Goal: Task Accomplishment & Management: Use online tool/utility

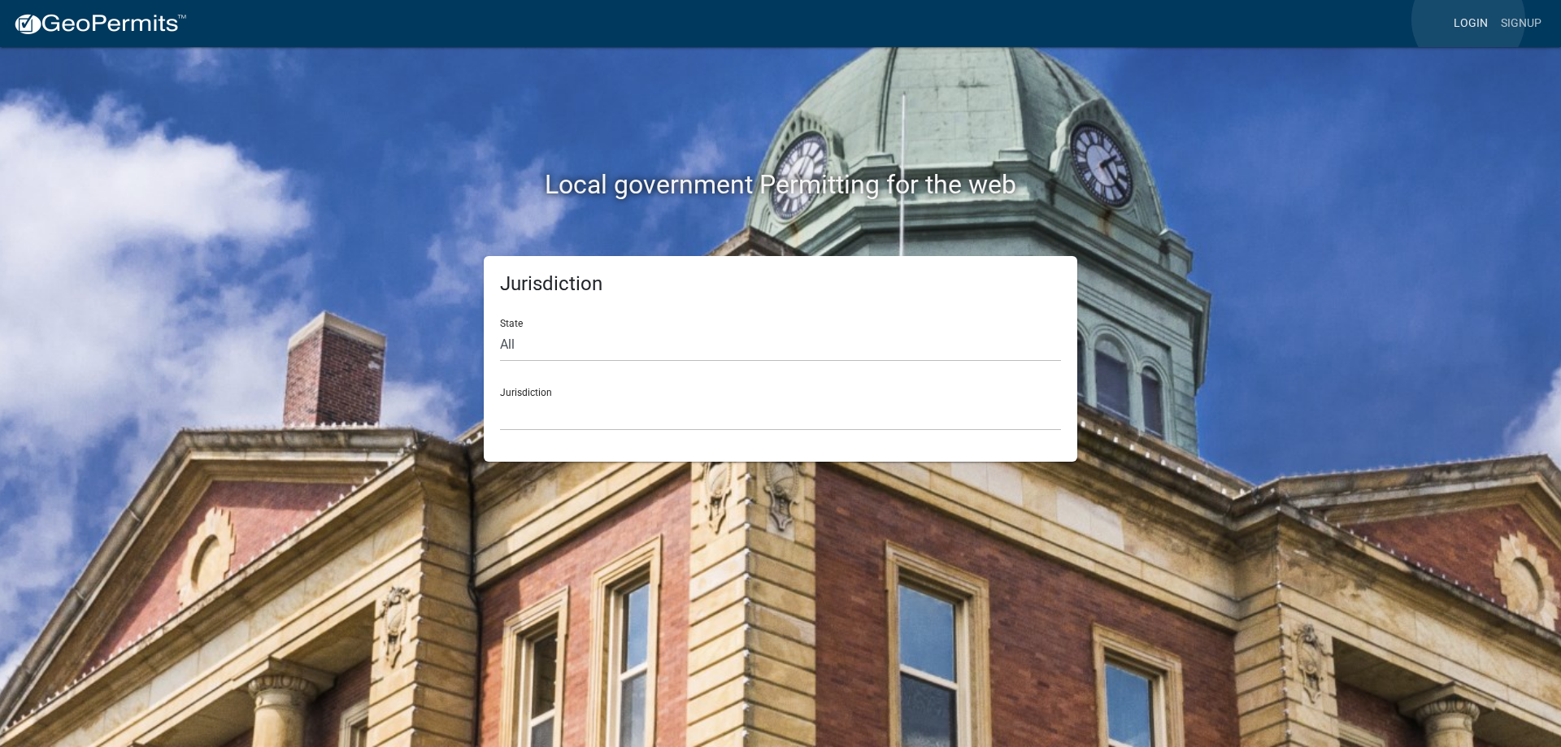
click at [1469, 20] on link "Login" at bounding box center [1470, 23] width 47 height 31
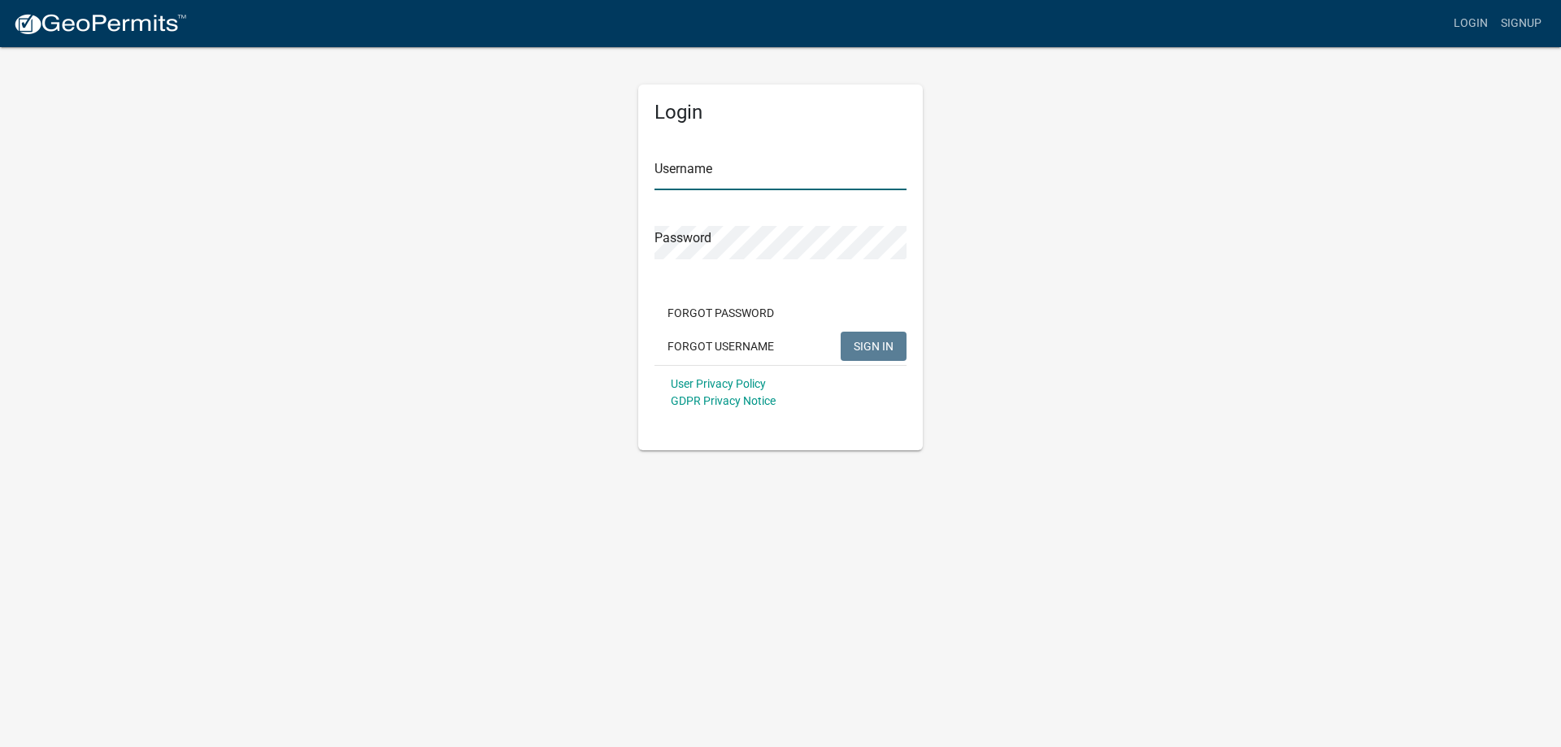
click at [698, 177] on input "Username" at bounding box center [781, 173] width 252 height 33
type input "[EMAIL_ADDRESS][DOMAIN_NAME]"
click at [738, 281] on form "Username [EMAIL_ADDRESS][DOMAIN_NAME] Password Forgot Password Forgot Username …" at bounding box center [781, 276] width 252 height 285
click at [862, 342] on span "SIGN IN" at bounding box center [874, 345] width 40 height 13
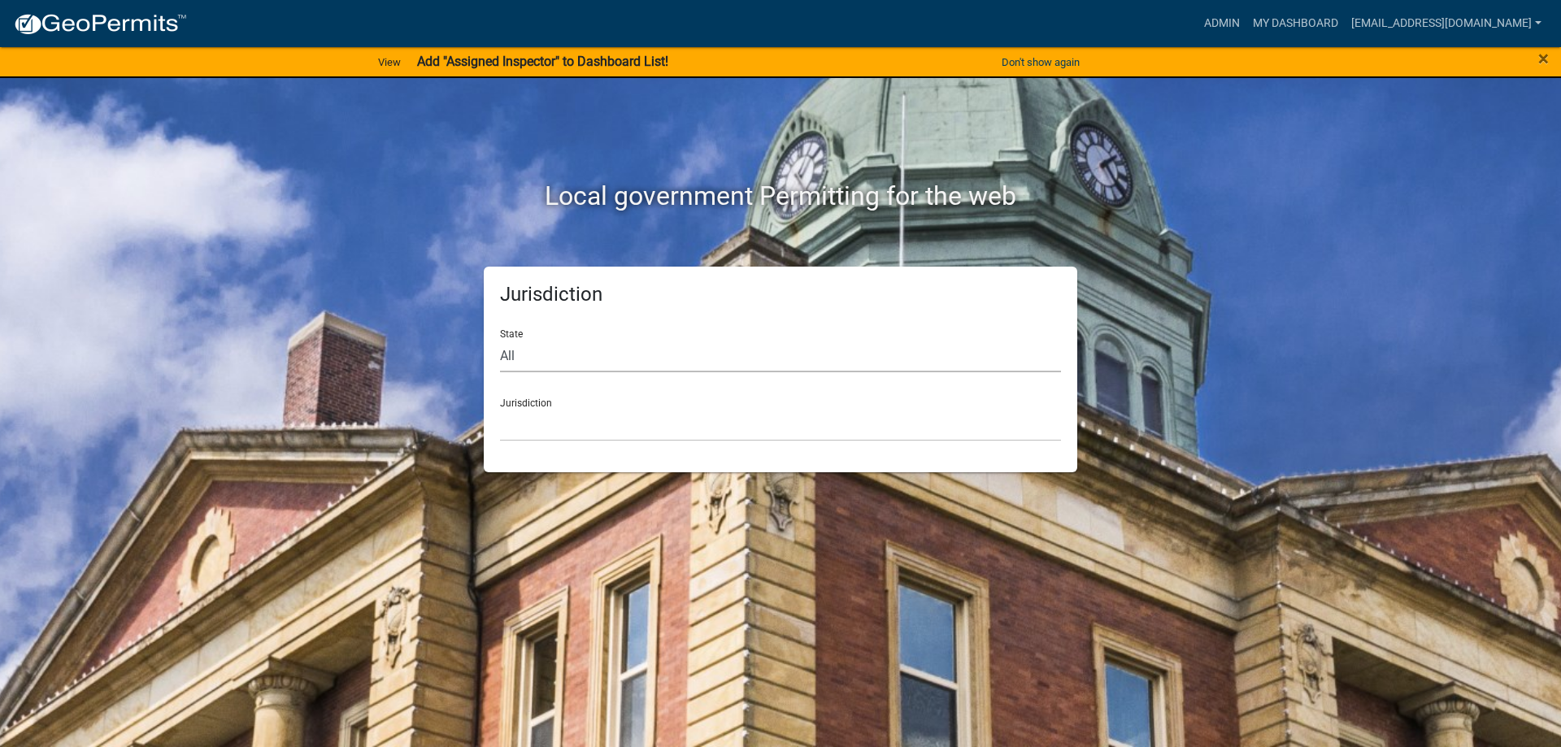
click at [544, 356] on select "All [US_STATE] [US_STATE] [US_STATE] [US_STATE] [US_STATE] [US_STATE] [US_STATE…" at bounding box center [780, 355] width 561 height 33
select select "[US_STATE]"
click at [500, 339] on select "All [US_STATE] [US_STATE] [US_STATE] [US_STATE] [US_STATE] [US_STATE] [US_STATE…" at bounding box center [780, 355] width 561 height 33
click at [565, 419] on select "[GEOGRAPHIC_DATA], [US_STATE] [GEOGRAPHIC_DATA], [US_STATE]" at bounding box center [780, 424] width 561 height 33
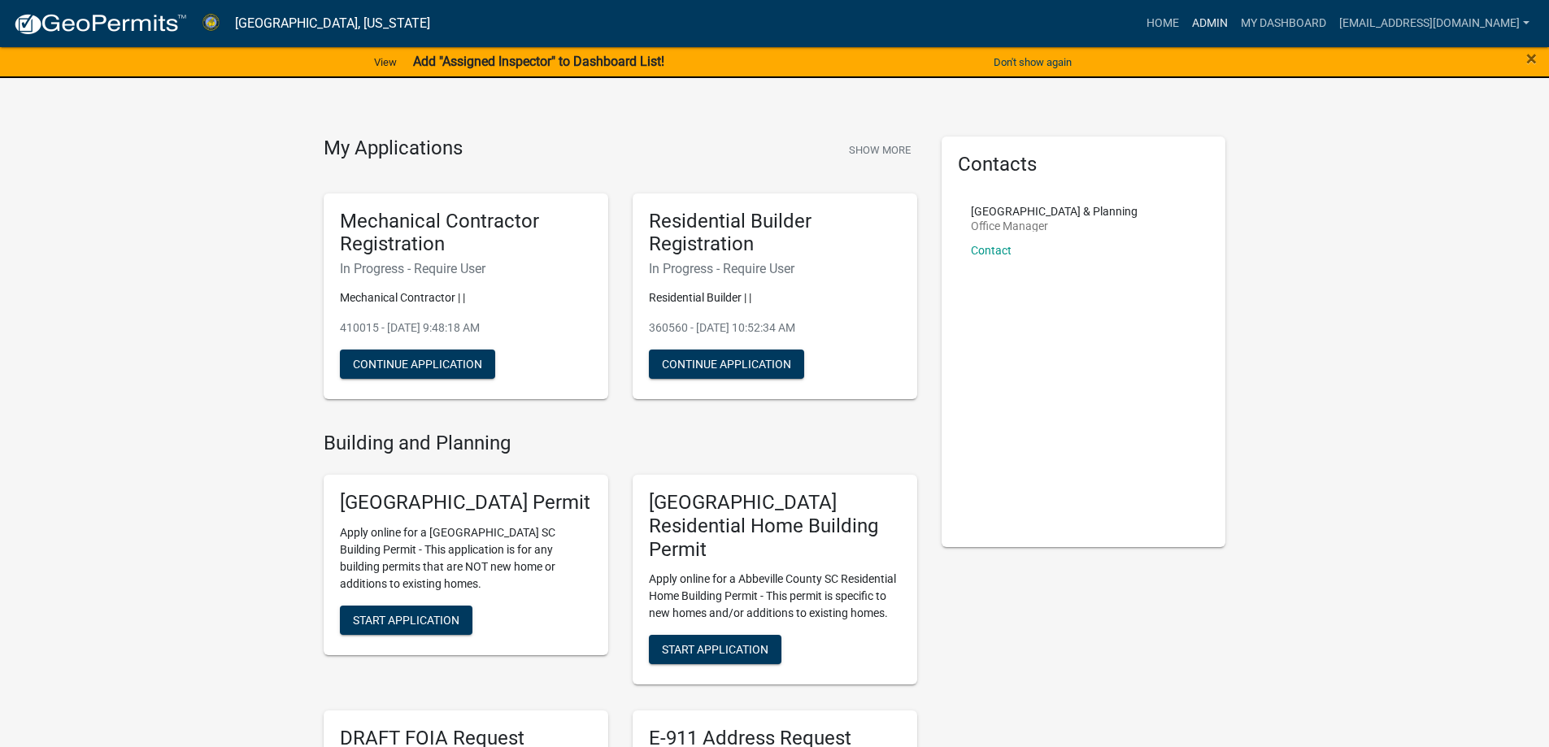
click at [1186, 20] on link "Admin" at bounding box center [1210, 23] width 49 height 31
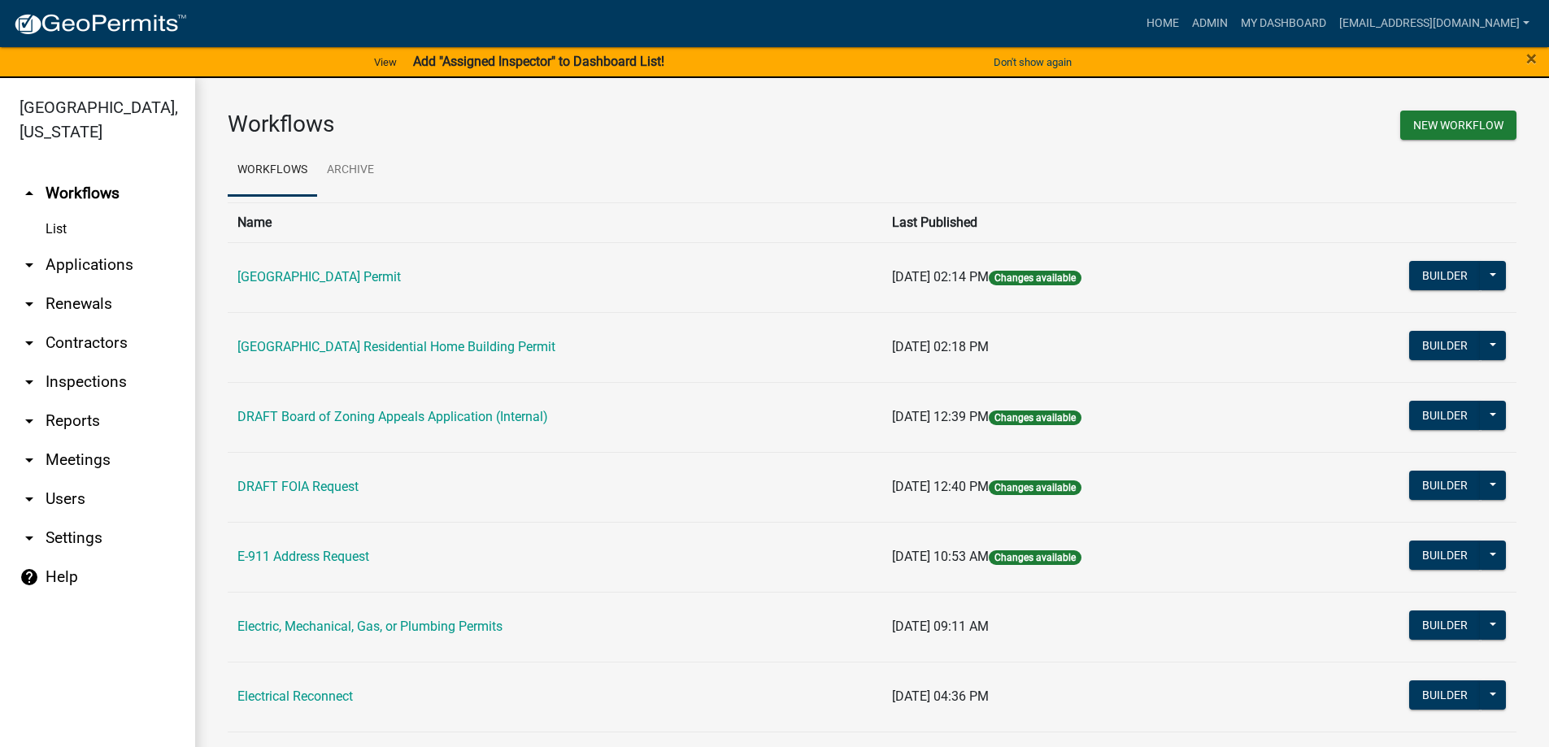
click at [81, 263] on link "arrow_drop_down Applications" at bounding box center [97, 265] width 195 height 39
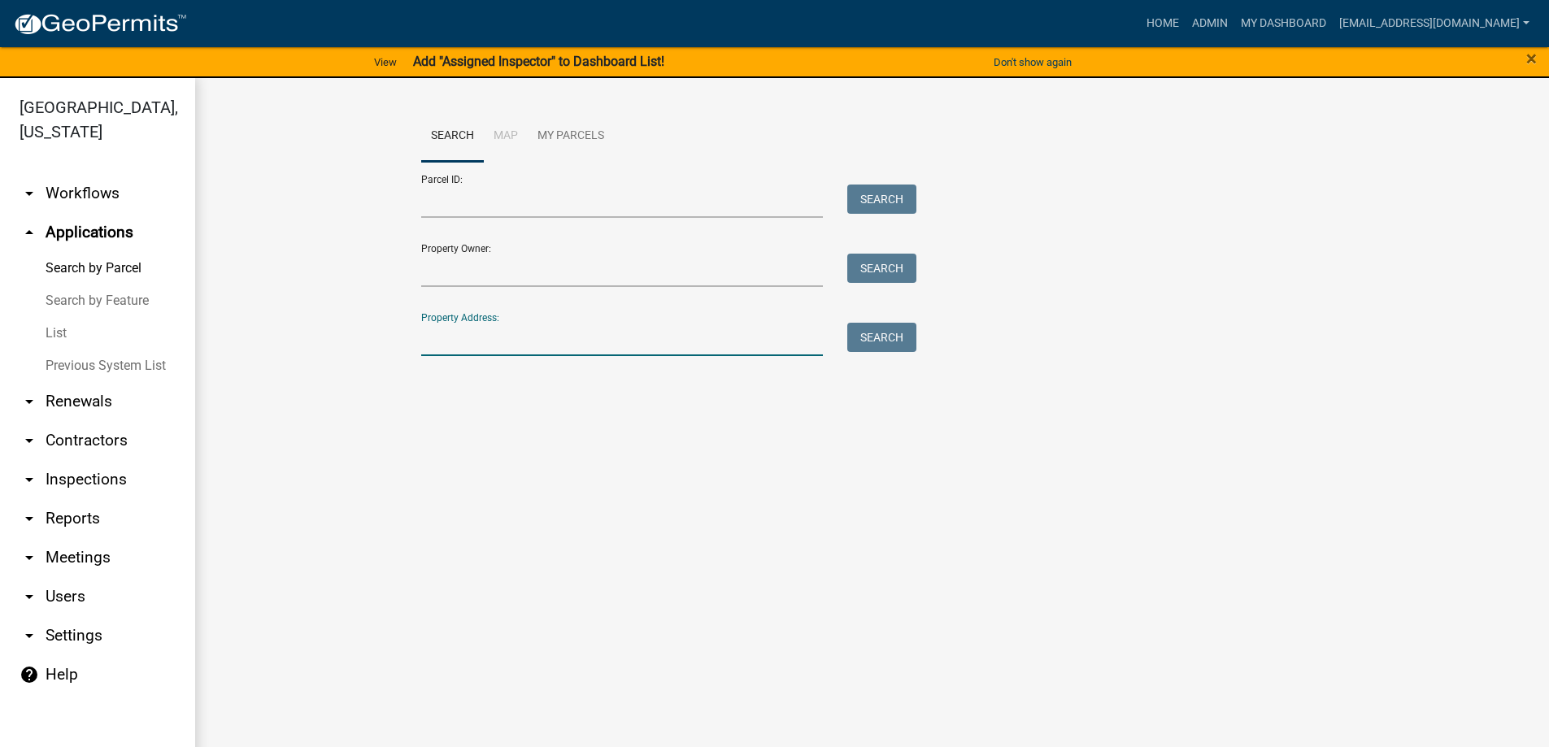
click at [483, 334] on input "Property Address:" at bounding box center [622, 339] width 403 height 33
type input "[STREET_ADDRESS]"
click at [873, 330] on button "Search" at bounding box center [881, 337] width 69 height 29
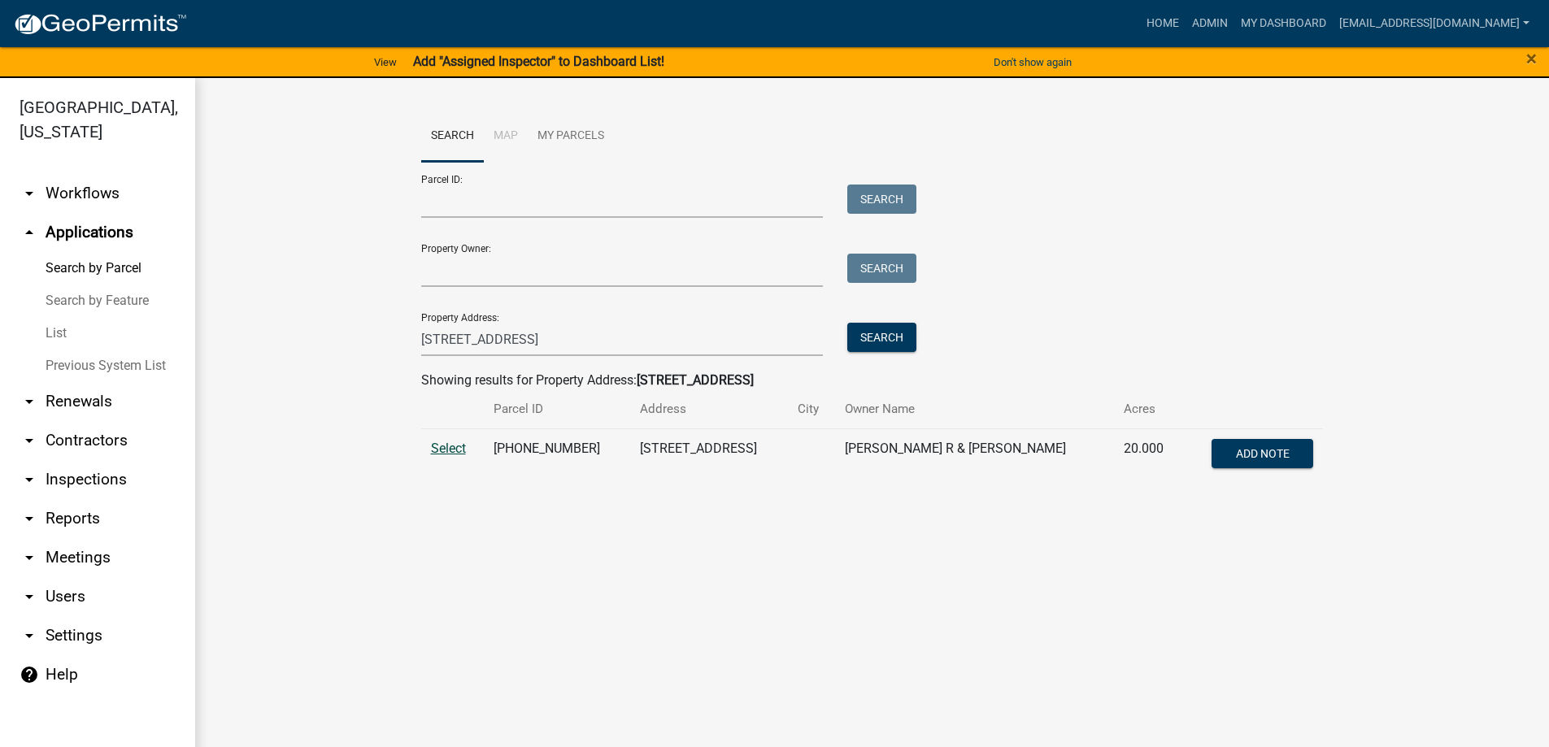
click at [444, 445] on span "Select" at bounding box center [448, 448] width 35 height 15
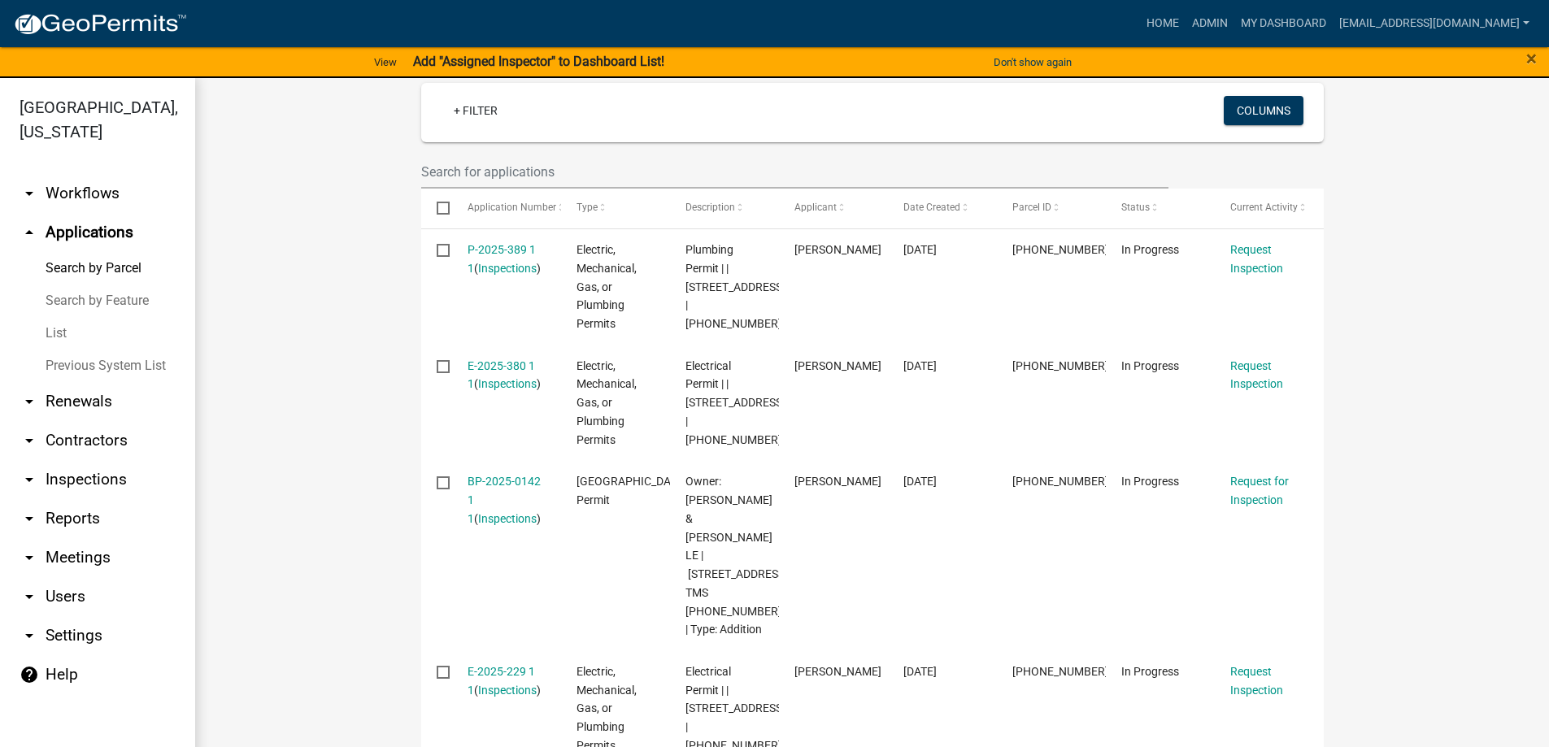
scroll to position [488, 0]
